Goal: Task Accomplishment & Management: Manage account settings

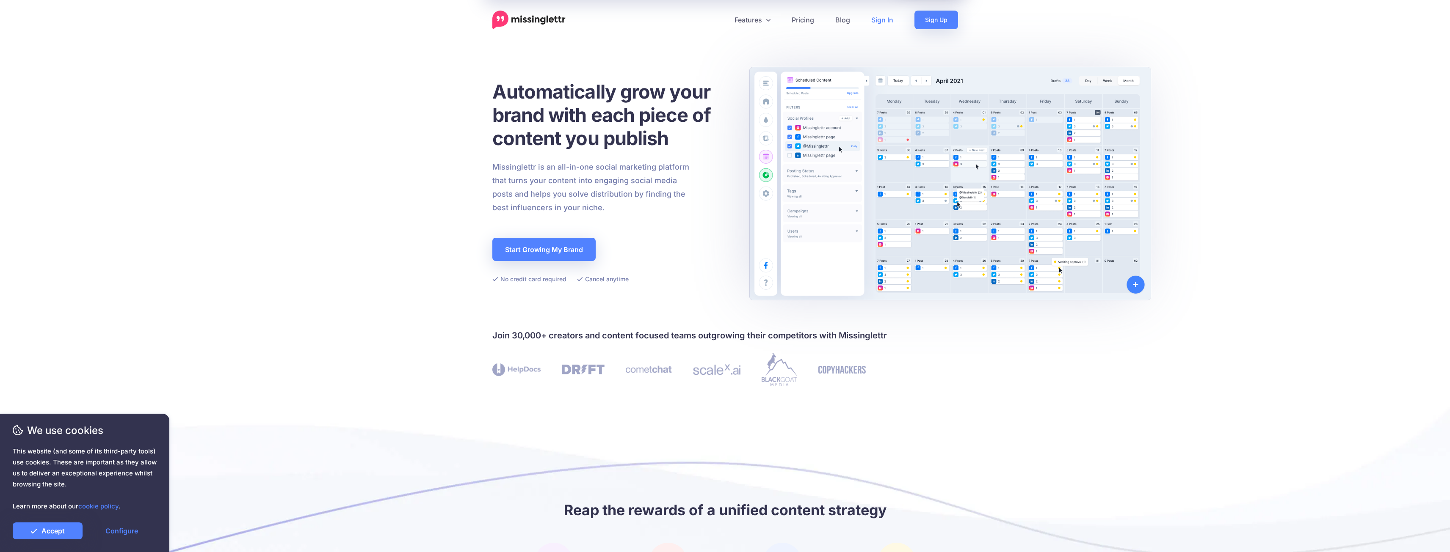
click at [878, 19] on link "Sign In" at bounding box center [881, 20] width 43 height 19
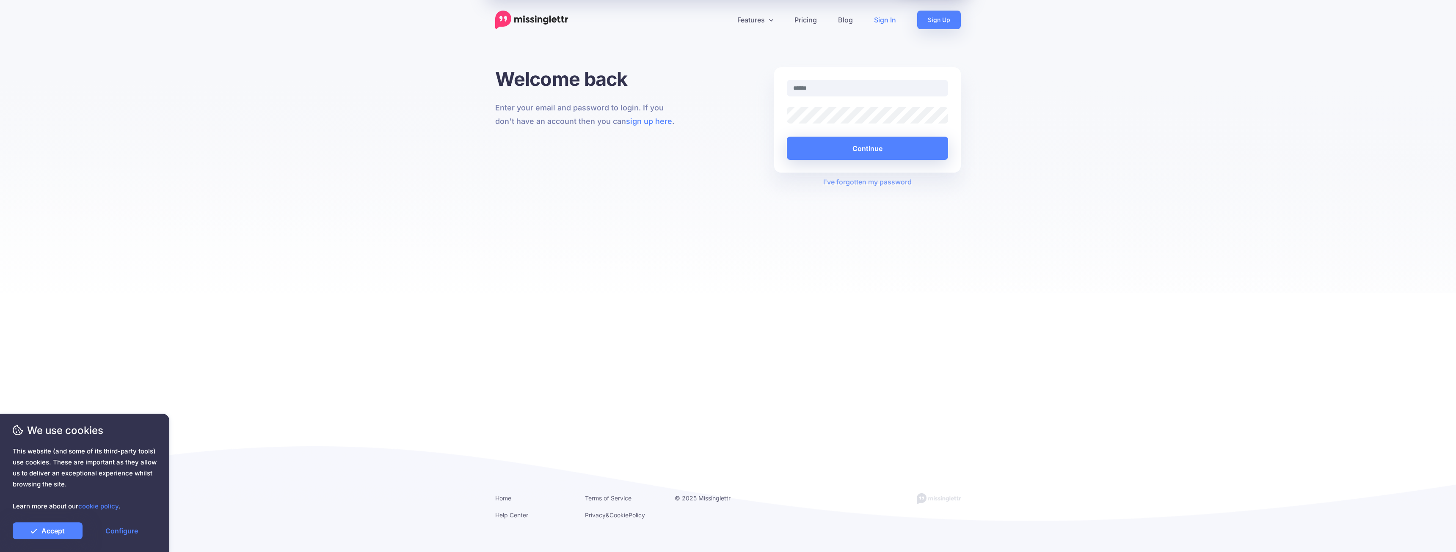
click at [0, 552] on nordpass-portal at bounding box center [0, 552] width 0 height 0
type input "**********"
click at [890, 146] on button "Continue" at bounding box center [867, 148] width 161 height 23
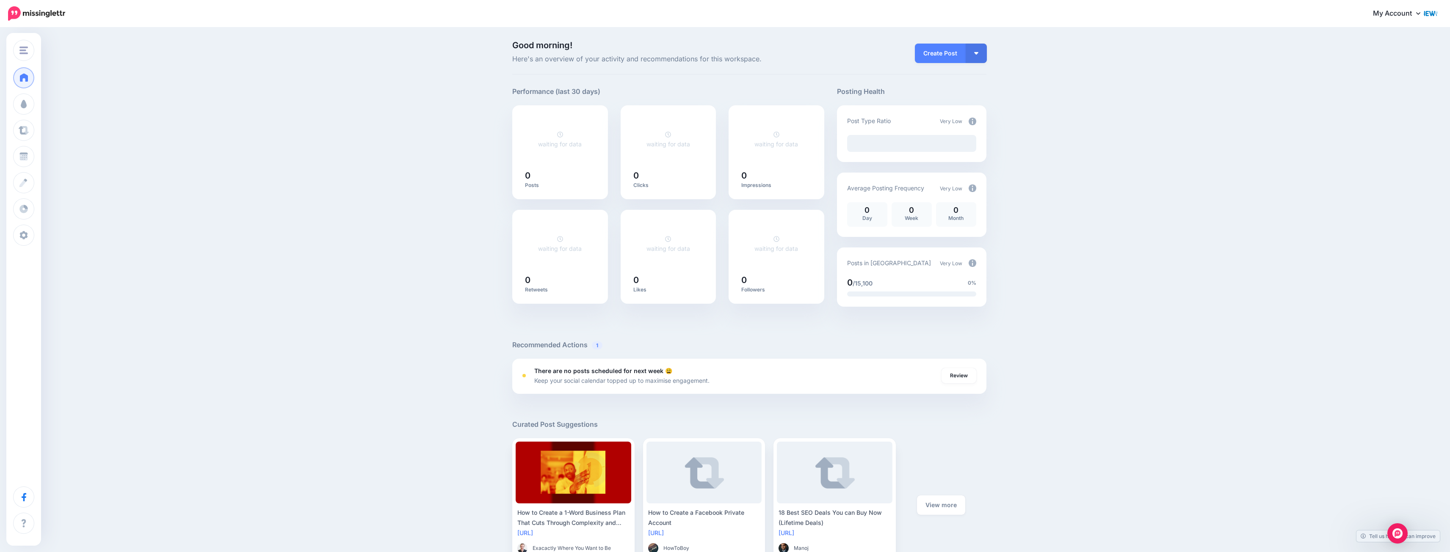
click at [1411, 15] on link "My Account" at bounding box center [1400, 13] width 73 height 21
click at [1388, 56] on link "My Account" at bounding box center [1392, 56] width 84 height 17
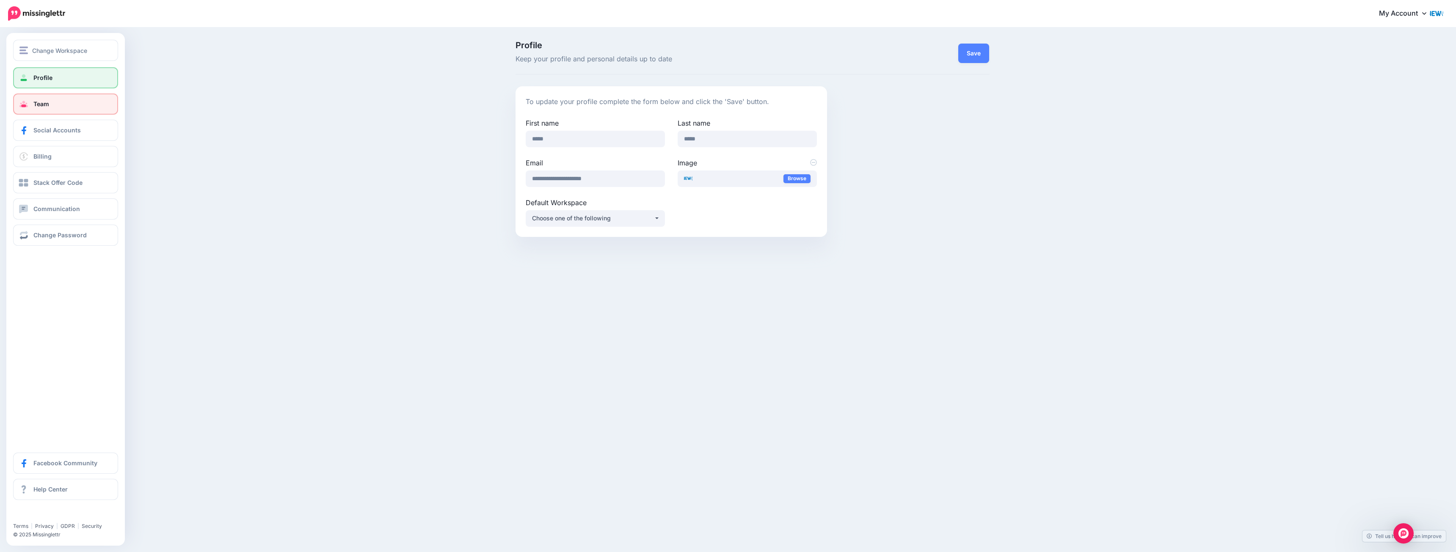
click at [38, 102] on span "Team" at bounding box center [41, 103] width 16 height 7
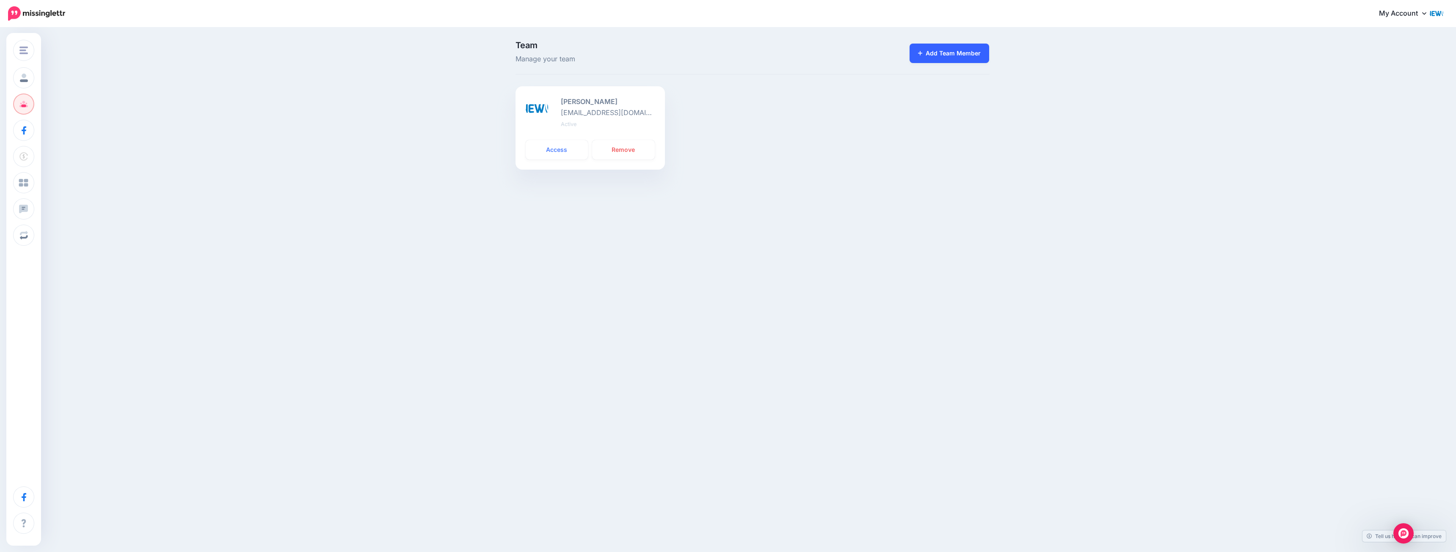
click at [958, 52] on link "Add Team Member" at bounding box center [950, 53] width 80 height 19
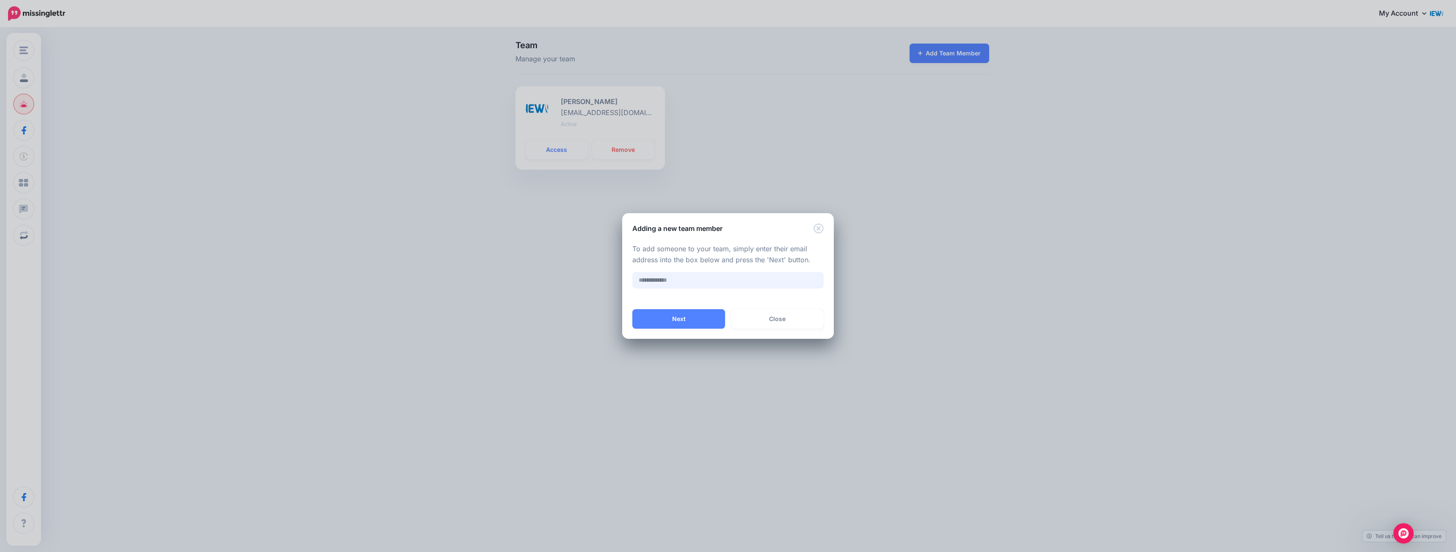
click at [684, 285] on input "text" at bounding box center [727, 280] width 191 height 17
click at [677, 339] on nordpass-autofill-portal at bounding box center [728, 339] width 212 height 0
type input "**********"
click at [670, 317] on button "Next" at bounding box center [678, 318] width 93 height 19
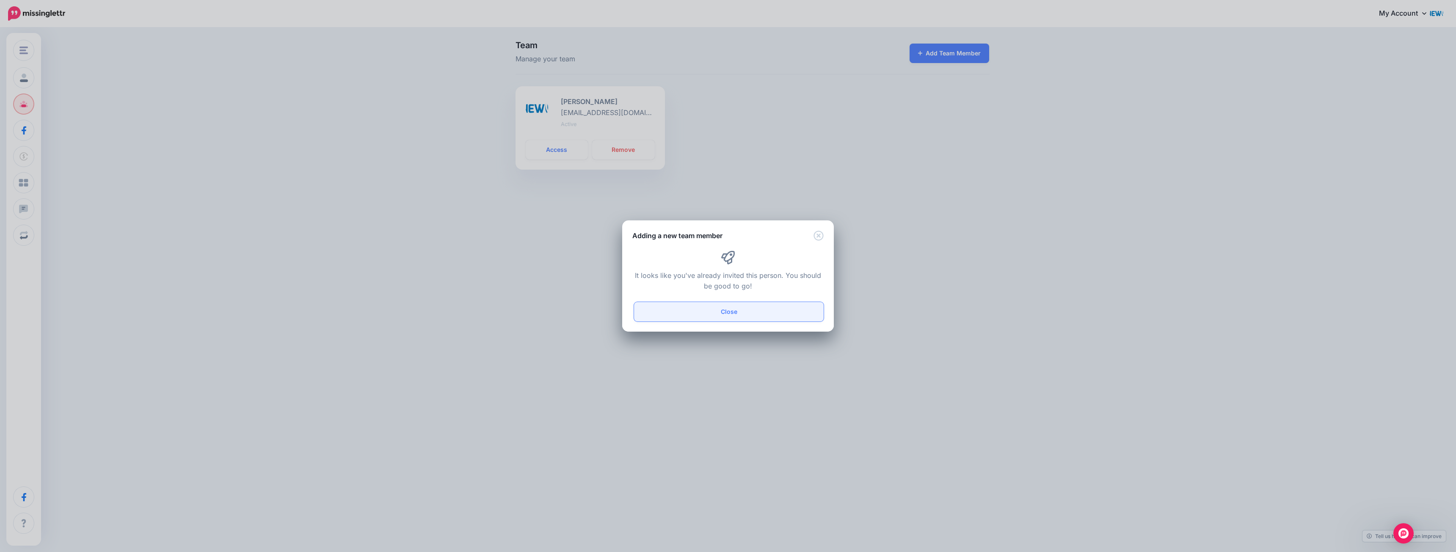
click at [726, 319] on button "Close" at bounding box center [729, 311] width 190 height 19
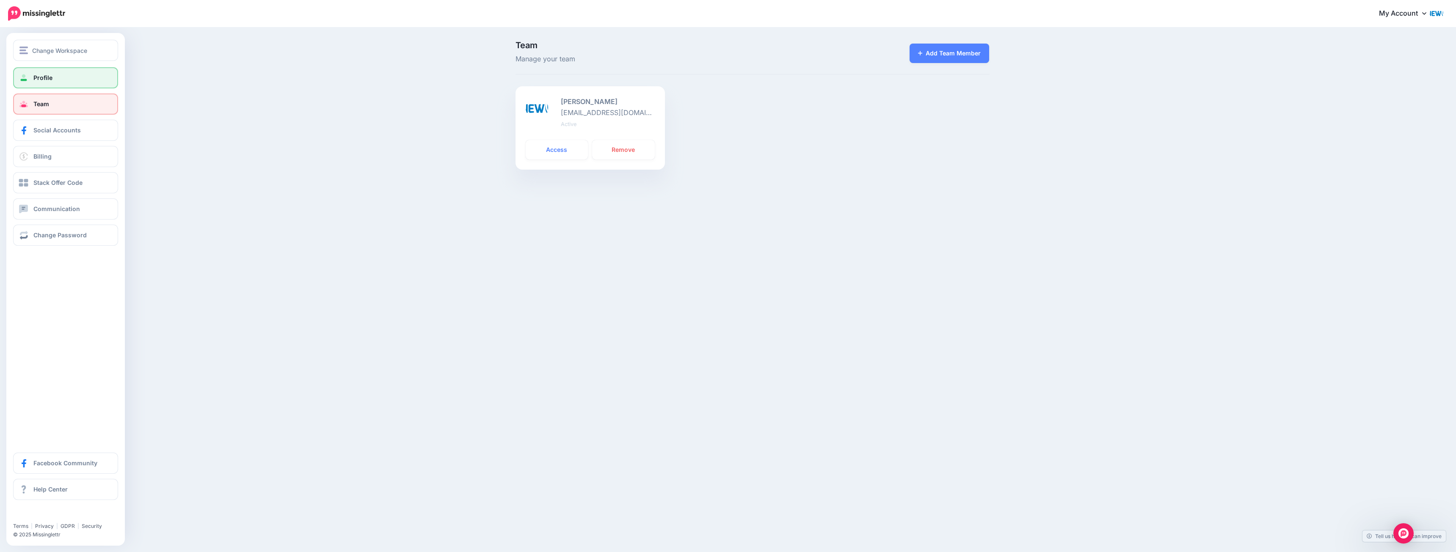
click at [22, 80] on span at bounding box center [23, 78] width 11 height 8
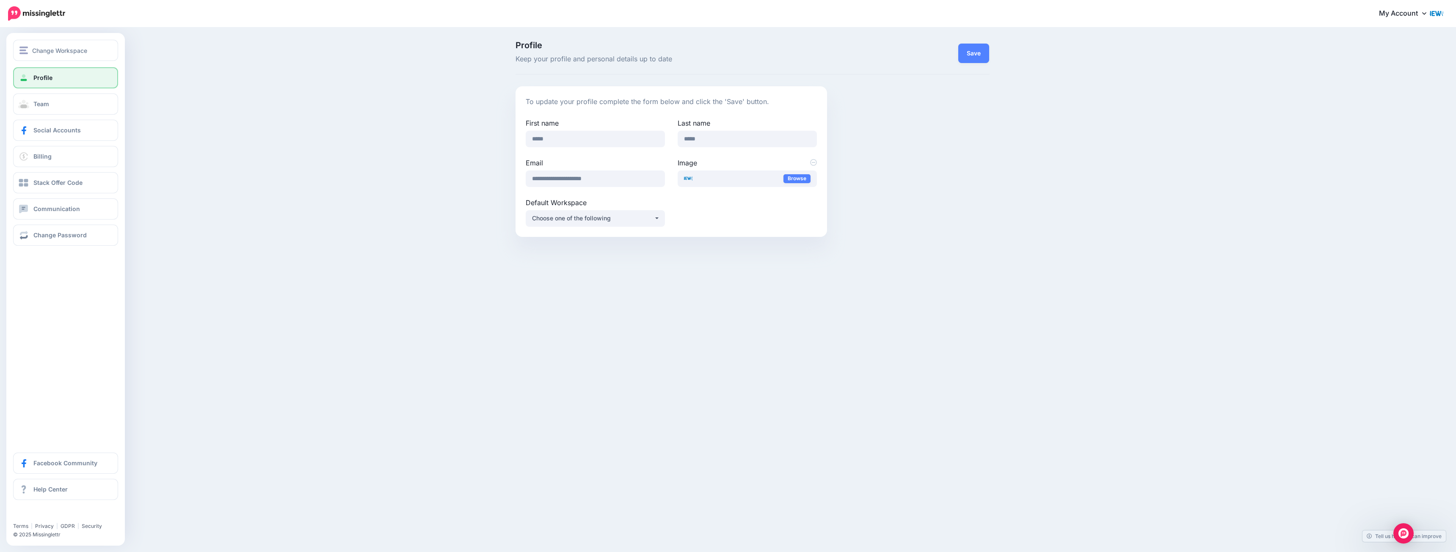
click at [65, 78] on link "Profile" at bounding box center [65, 77] width 105 height 21
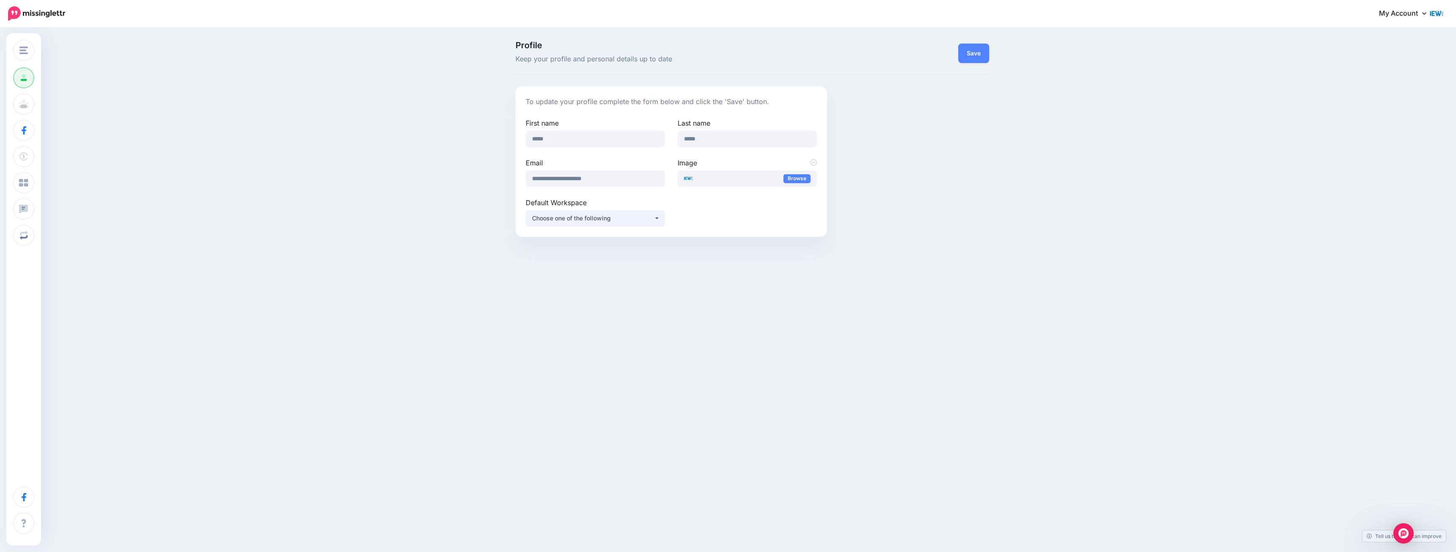
click at [555, 217] on div "Choose one of the following" at bounding box center [593, 218] width 122 height 10
click at [466, 217] on div "Profile Keep your profile and personal details up to date Save To update your p…" at bounding box center [728, 142] width 1456 height 228
click at [593, 218] on div "Choose one of the following" at bounding box center [593, 218] width 122 height 10
click at [447, 247] on div "Profile Keep your profile and personal details up to date Save To update your p…" at bounding box center [728, 142] width 1456 height 228
click at [1397, 16] on link "My Account" at bounding box center [1406, 13] width 73 height 21
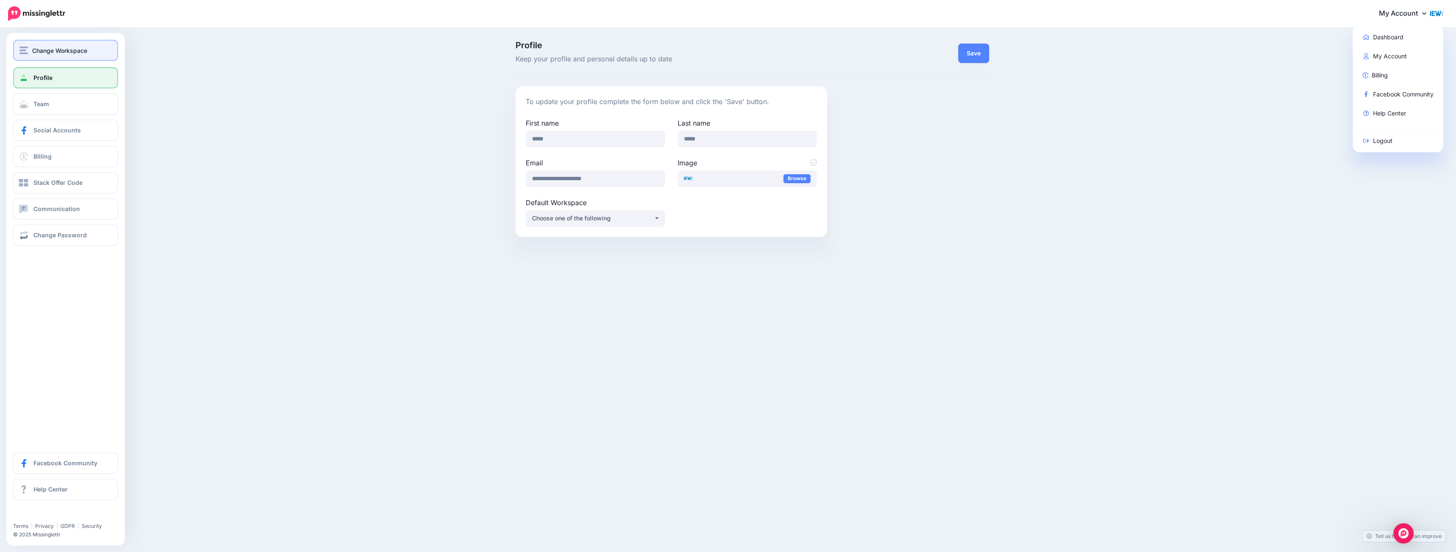
click at [19, 49] on button "Change Workspace" at bounding box center [65, 50] width 105 height 21
click at [72, 50] on span "Change Workspace" at bounding box center [59, 51] width 55 height 10
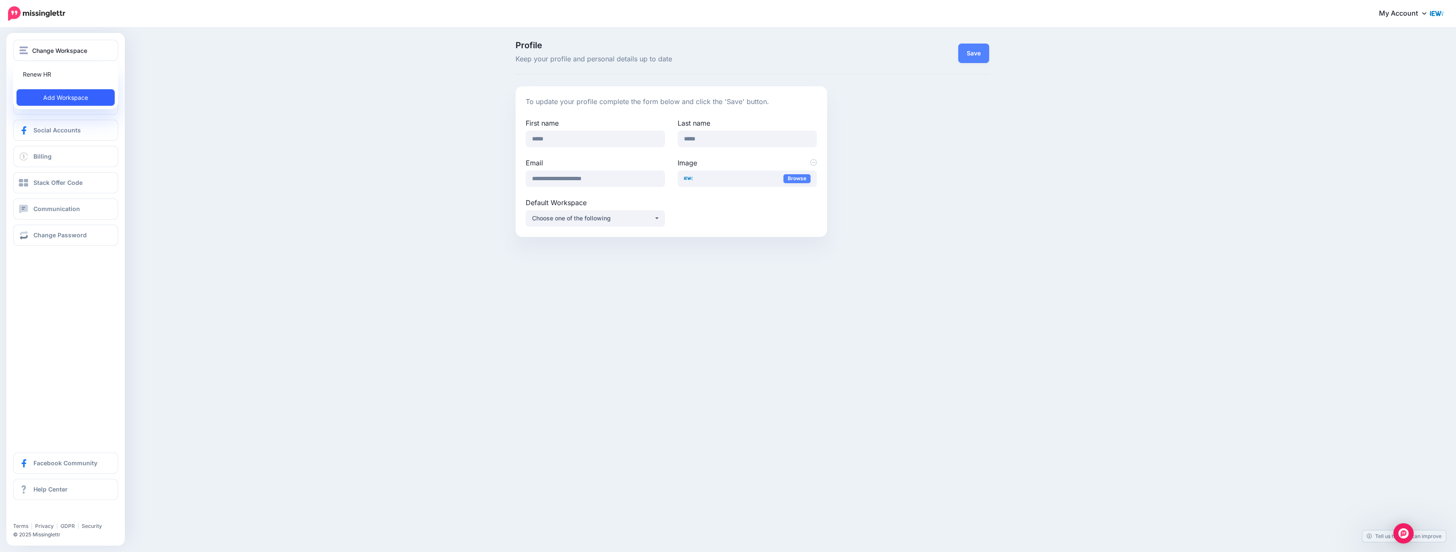
click at [74, 100] on link "Add Workspace" at bounding box center [66, 97] width 98 height 17
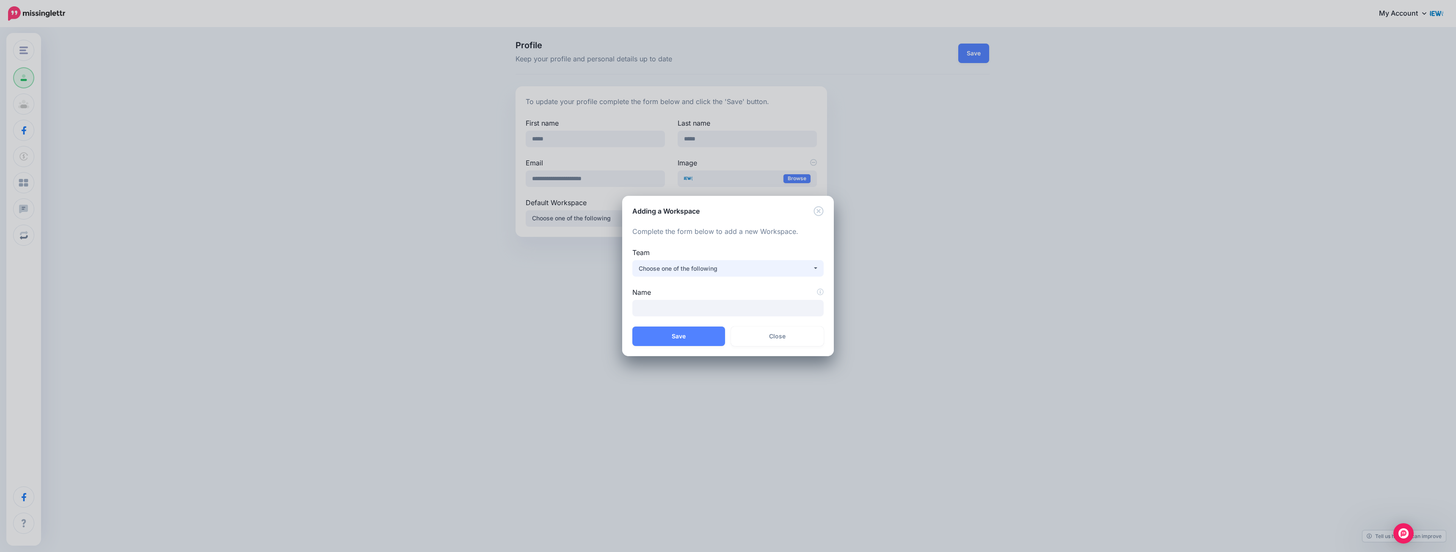
click at [685, 270] on div "Choose one of the following" at bounding box center [726, 269] width 174 height 10
click at [662, 310] on input "Name" at bounding box center [727, 308] width 191 height 17
type input "**********"
click at [683, 339] on button "Save" at bounding box center [678, 336] width 93 height 19
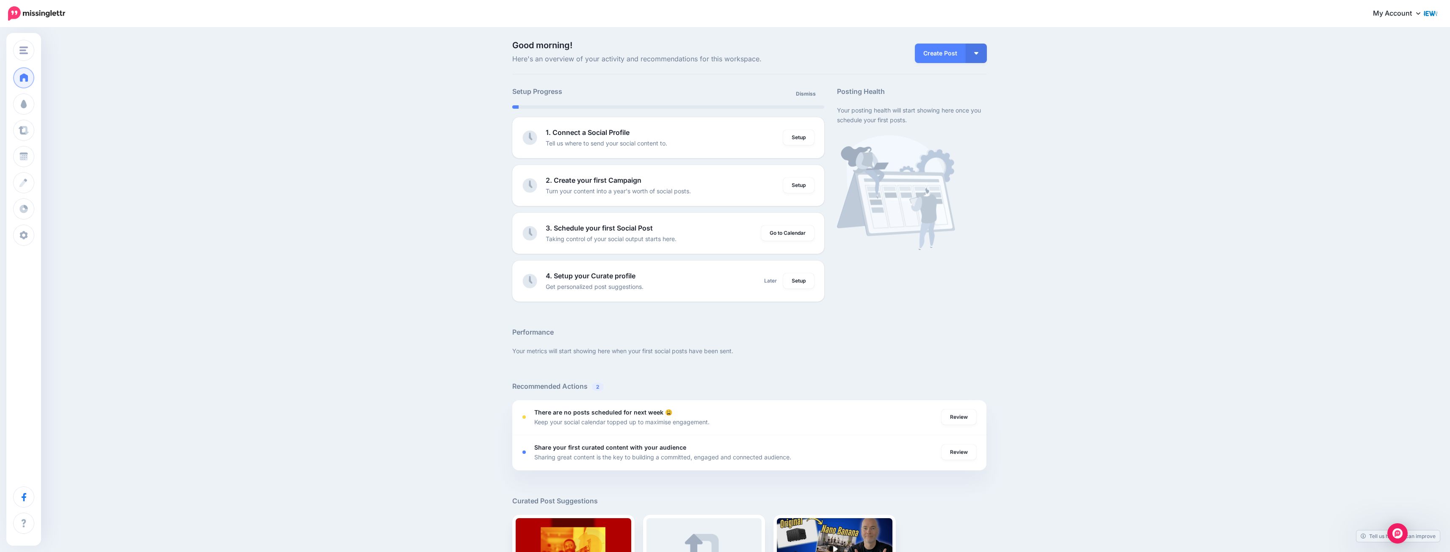
click at [1391, 18] on link "My Account" at bounding box center [1400, 13] width 73 height 21
click at [1386, 139] on link "Logout" at bounding box center [1392, 140] width 84 height 17
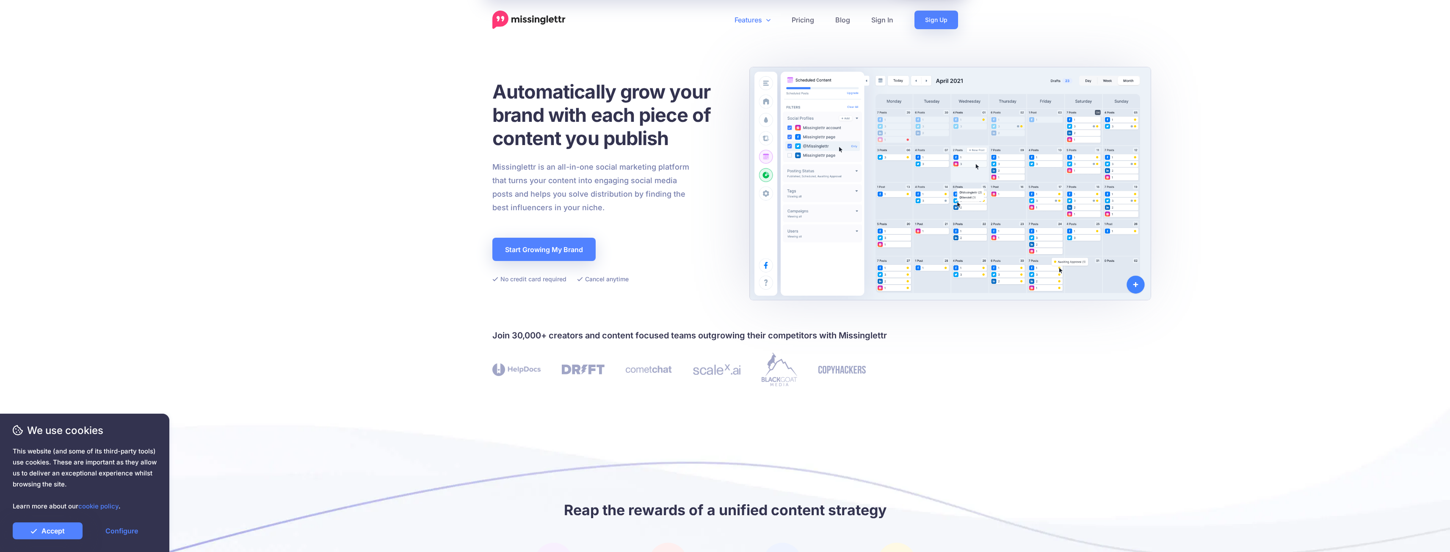
click at [747, 19] on link "Features" at bounding box center [752, 20] width 57 height 19
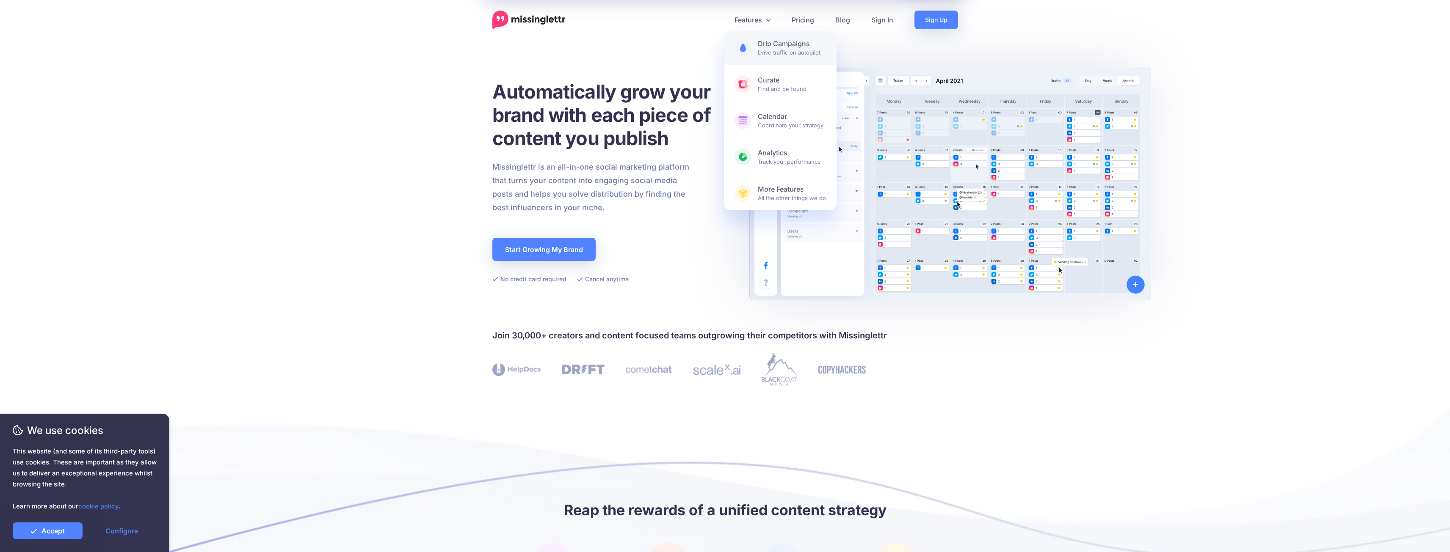
click at [780, 47] on b "Drip Campaigns" at bounding box center [792, 43] width 68 height 9
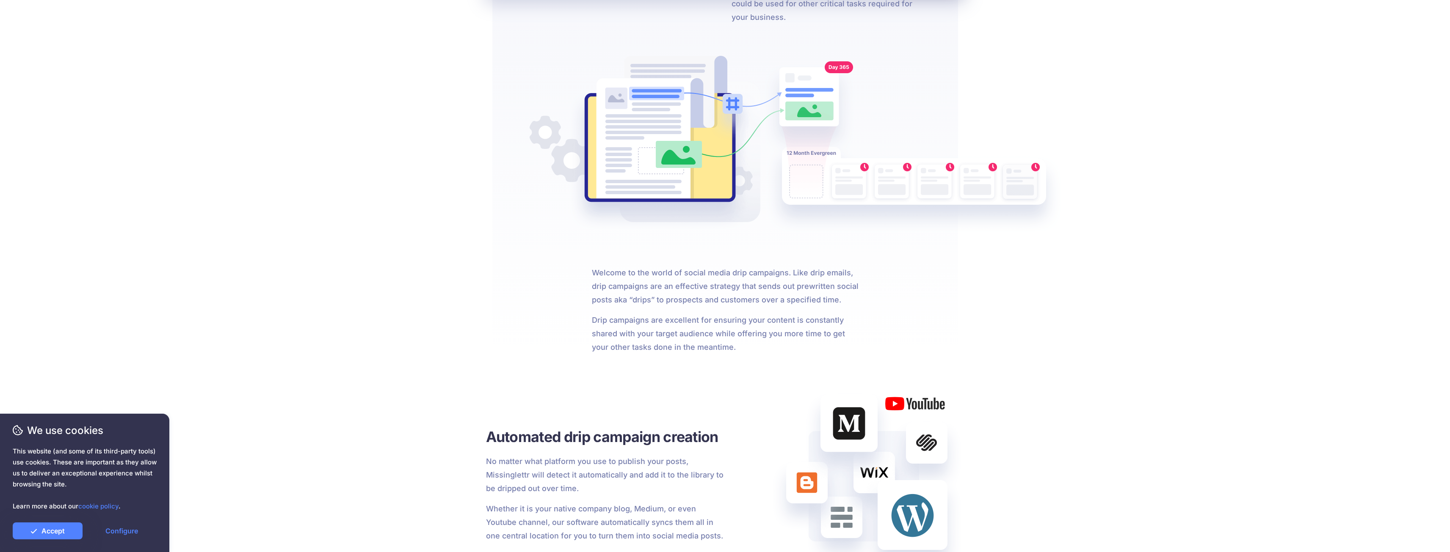
scroll to position [466, 0]
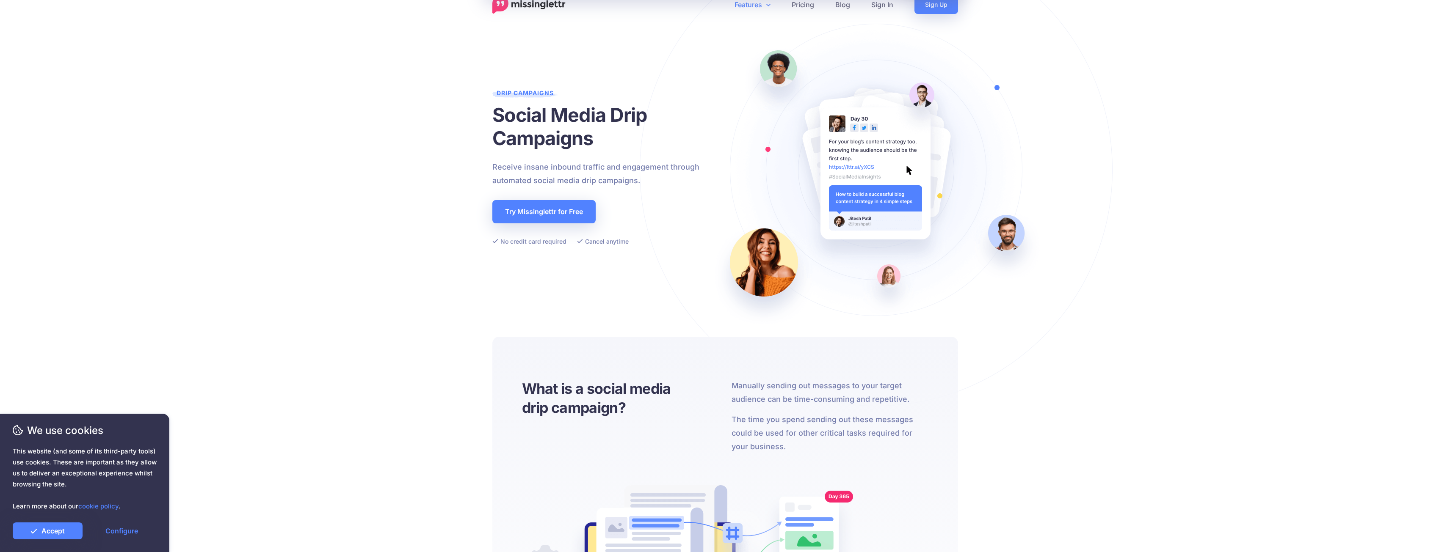
scroll to position [0, 0]
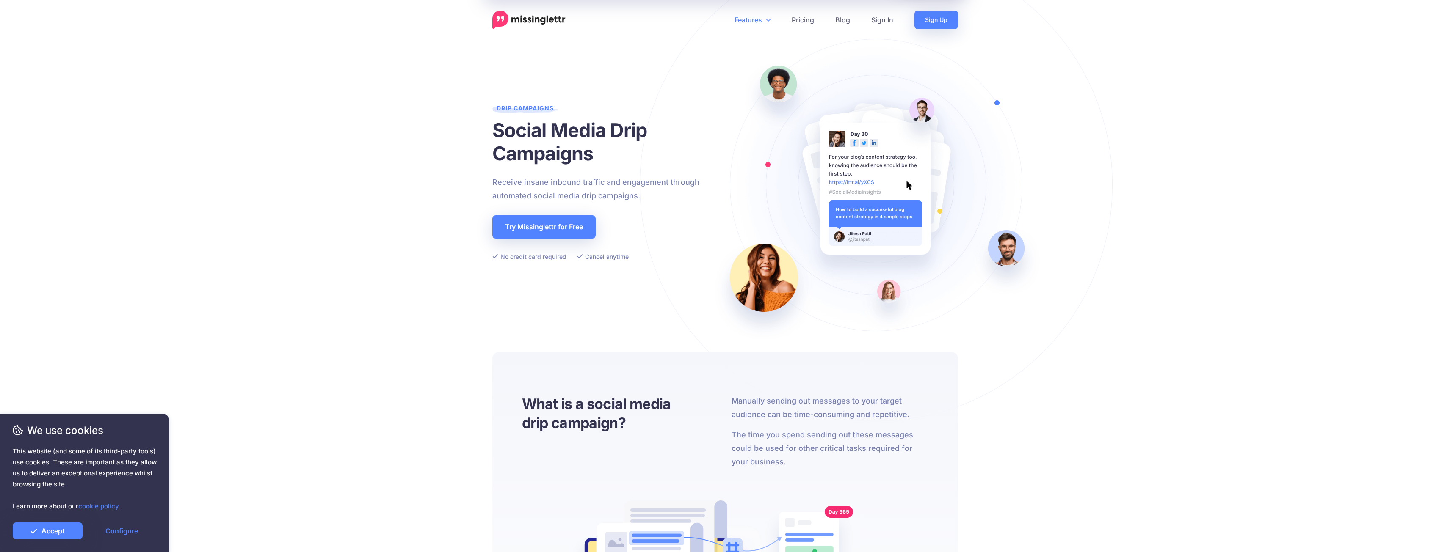
click at [756, 20] on link "Features" at bounding box center [752, 20] width 57 height 19
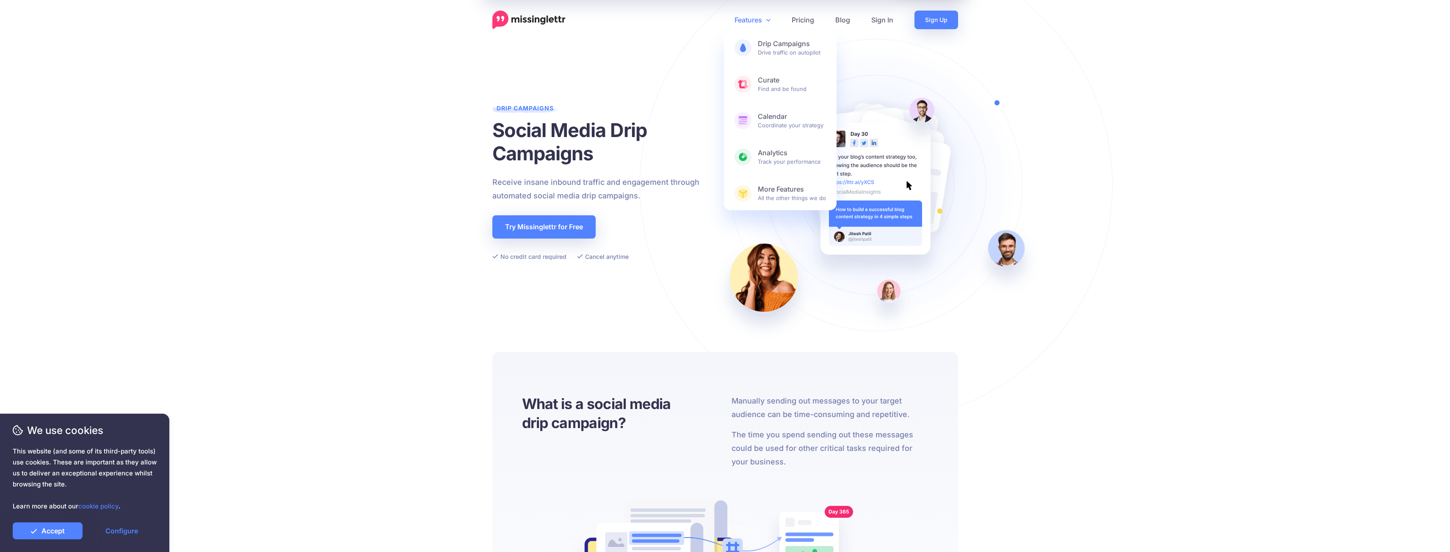
click at [579, 70] on div "Drip Campaigns Social Media Drip Campaigns Receive insane inbound traffic and e…" at bounding box center [611, 182] width 239 height 230
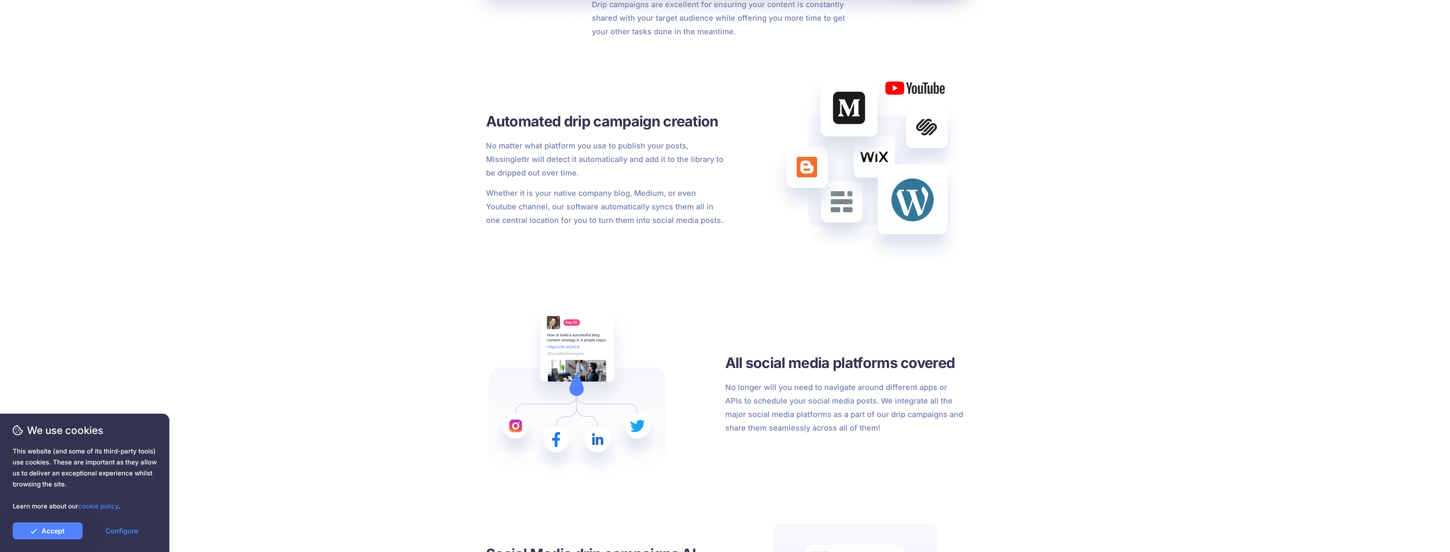
scroll to position [762, 0]
click at [576, 382] on img at bounding box center [576, 393] width 181 height 176
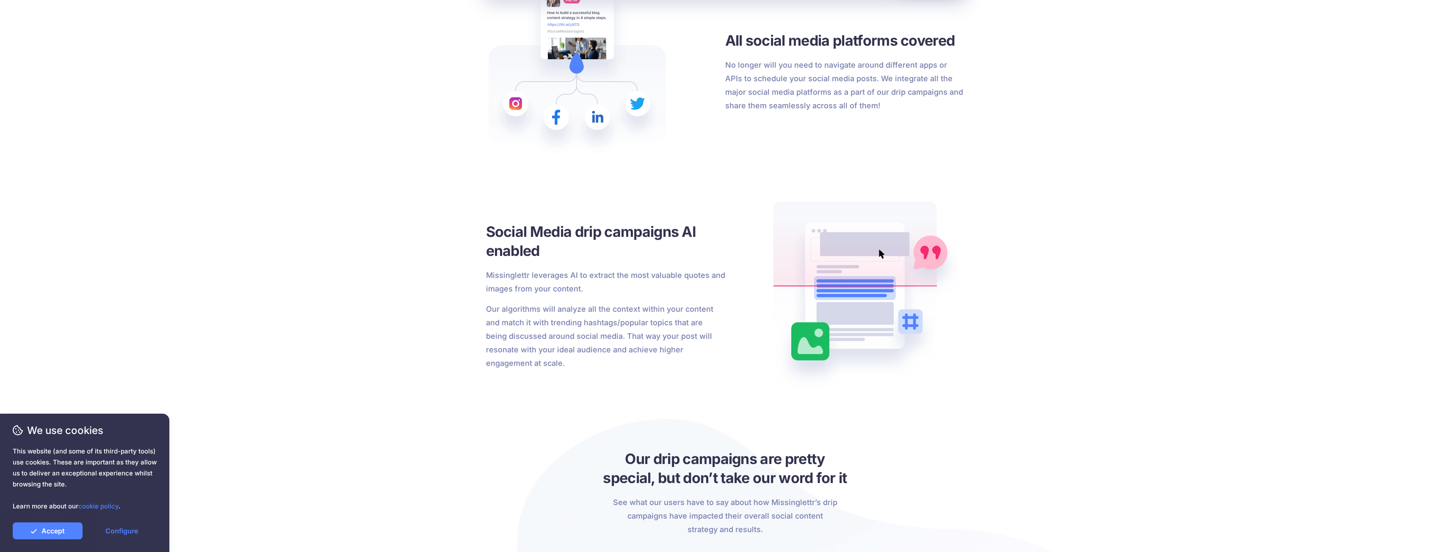
scroll to position [1143, 0]
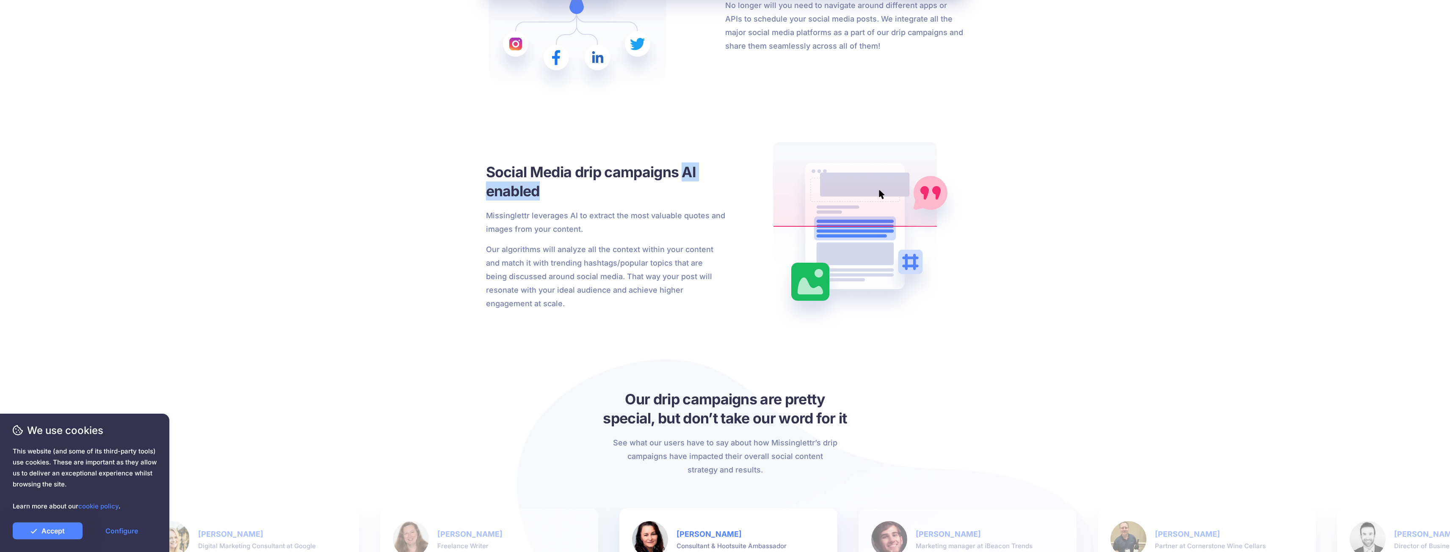
drag, startPoint x: 686, startPoint y: 169, endPoint x: 698, endPoint y: 182, distance: 17.4
click at [698, 182] on h3 "Social Media drip campaigns AI enabled" at bounding box center [605, 182] width 239 height 38
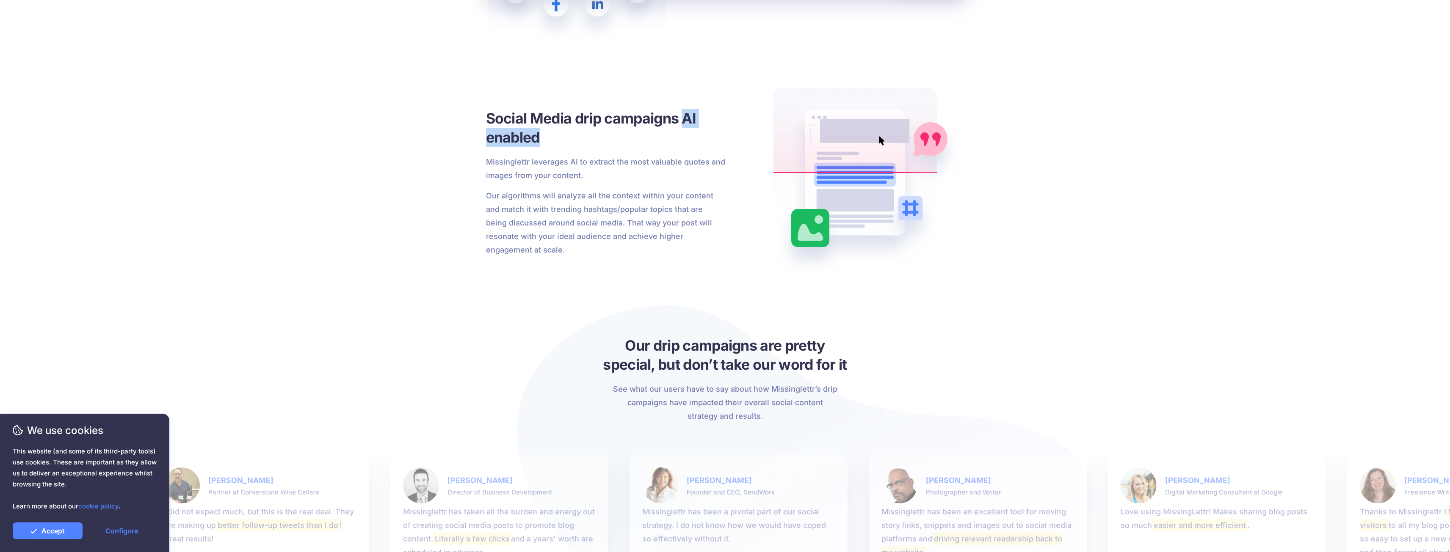
scroll to position [1196, 0]
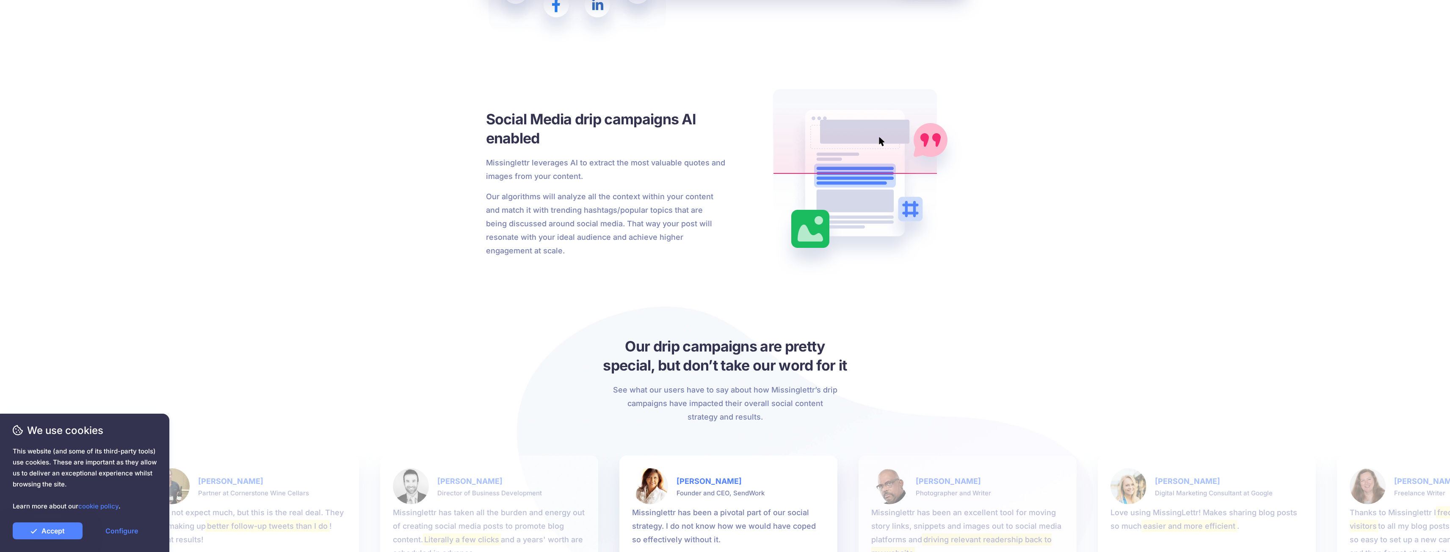
click at [731, 262] on div at bounding box center [844, 183] width 239 height 188
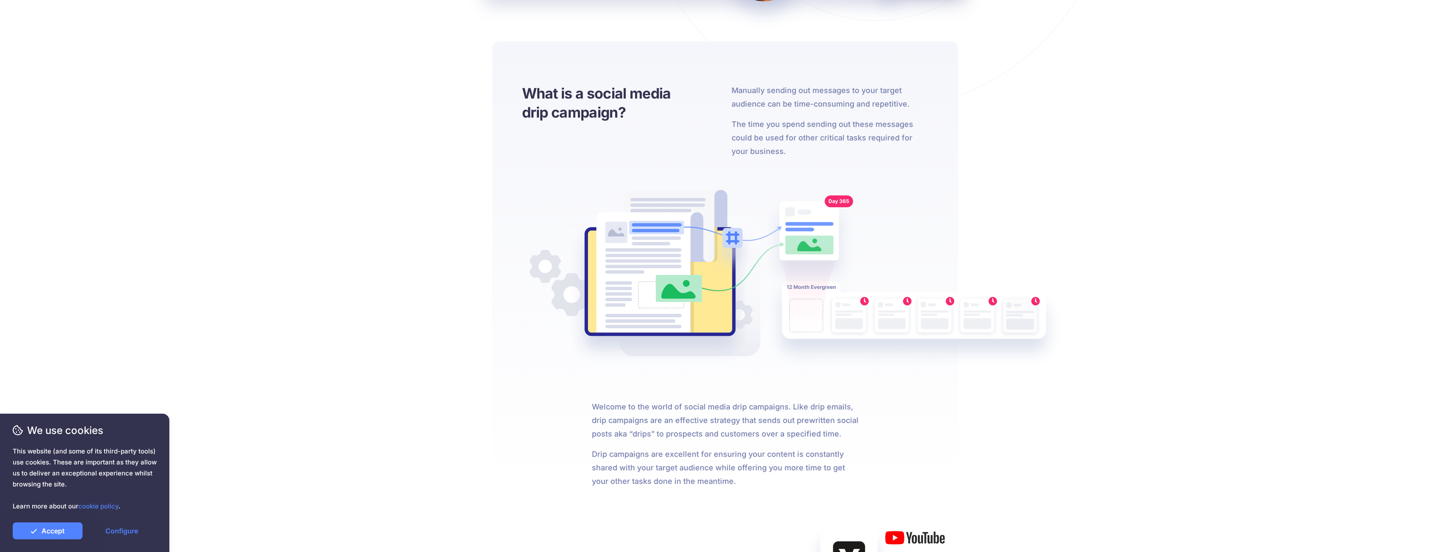
scroll to position [265, 0]
